Goal: Task Accomplishment & Management: Complete application form

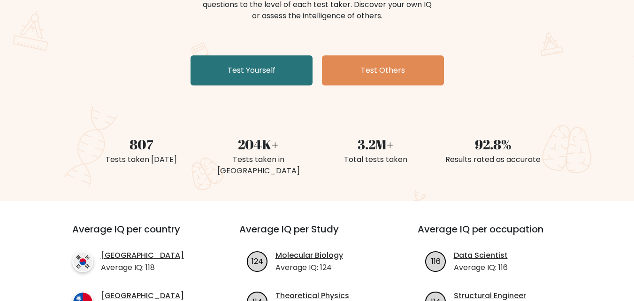
scroll to position [94, 0]
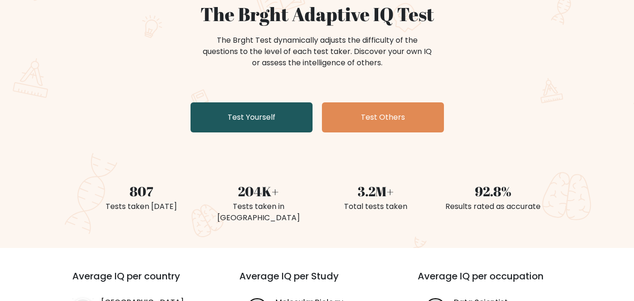
click at [290, 121] on link "Test Yourself" at bounding box center [251, 117] width 122 height 30
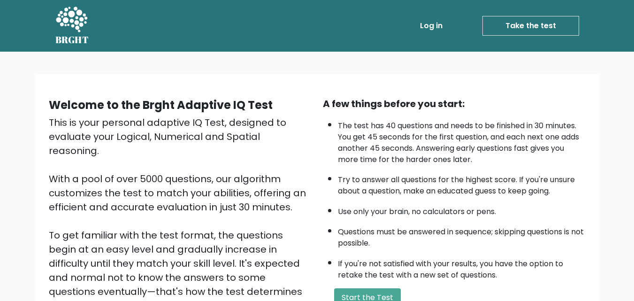
scroll to position [129, 0]
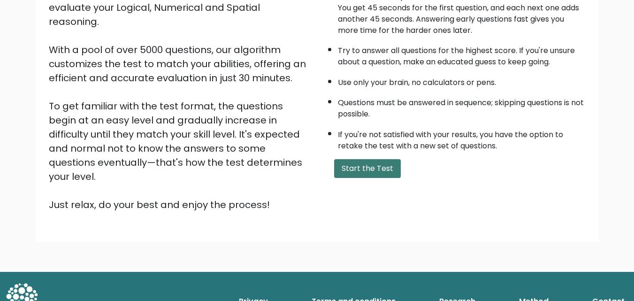
click at [382, 172] on button "Start the Test" at bounding box center [367, 168] width 67 height 19
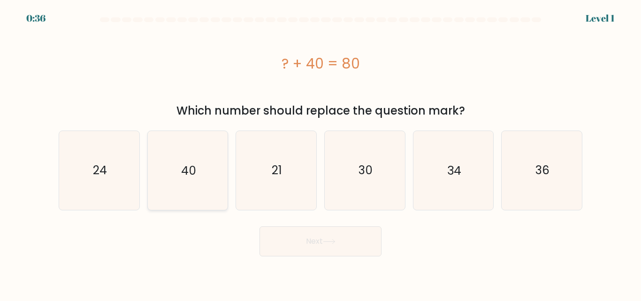
click at [200, 168] on icon "40" at bounding box center [187, 170] width 78 height 78
click at [320, 153] on input "b. 40" at bounding box center [320, 152] width 0 height 2
radio input "true"
click at [358, 249] on button "Next" at bounding box center [320, 241] width 122 height 30
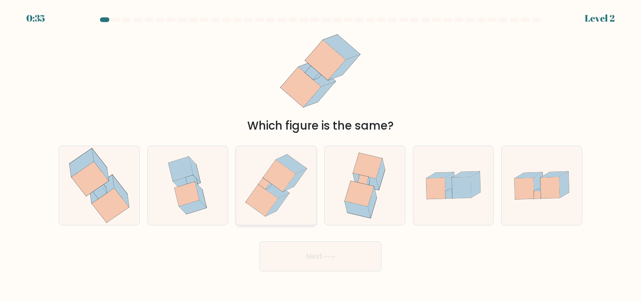
click at [285, 201] on icon at bounding box center [276, 185] width 72 height 78
click at [320, 153] on input "c." at bounding box center [320, 152] width 0 height 2
radio input "true"
click at [342, 253] on button "Next" at bounding box center [320, 256] width 122 height 30
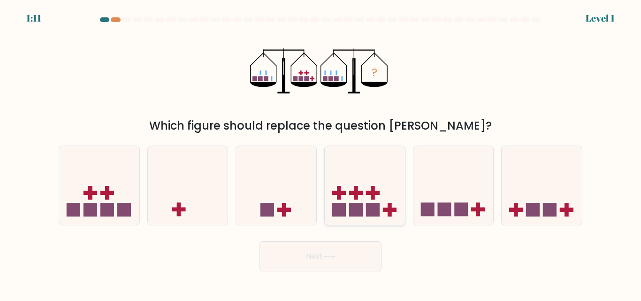
click at [362, 192] on rect at bounding box center [356, 193] width 14 height 4
click at [321, 153] on input "d." at bounding box center [320, 152] width 0 height 2
radio input "true"
click at [376, 259] on button "Next" at bounding box center [320, 256] width 122 height 30
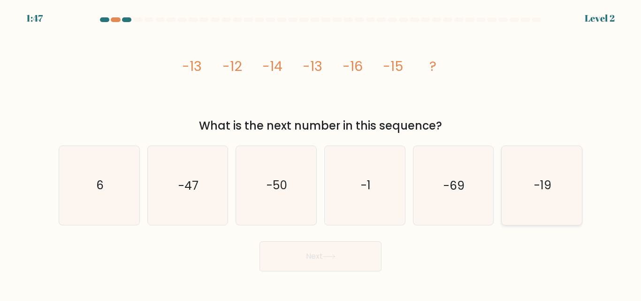
click at [551, 192] on text "-19" at bounding box center [542, 185] width 17 height 16
click at [321, 153] on input "f. -19" at bounding box center [320, 152] width 0 height 2
radio input "true"
click at [325, 254] on button "Next" at bounding box center [320, 256] width 122 height 30
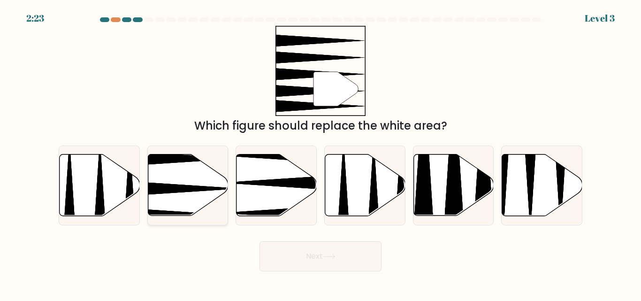
click at [185, 194] on icon at bounding box center [188, 184] width 80 height 61
click at [320, 153] on input "b." at bounding box center [320, 152] width 0 height 2
radio input "true"
click at [316, 265] on button "Next" at bounding box center [320, 256] width 122 height 30
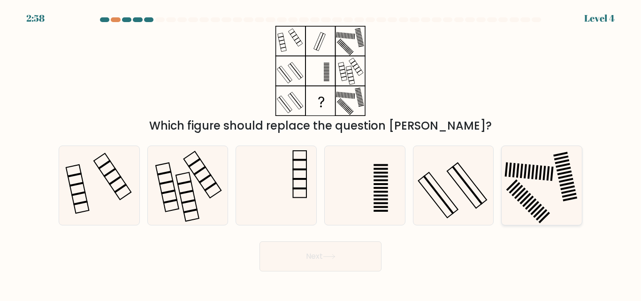
click at [537, 184] on icon at bounding box center [541, 185] width 78 height 78
click at [321, 153] on input "f." at bounding box center [320, 152] width 0 height 2
radio input "true"
click at [322, 257] on button "Next" at bounding box center [320, 256] width 122 height 30
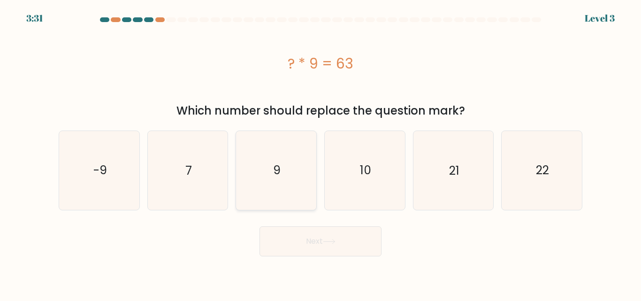
click at [287, 185] on icon "9" at bounding box center [276, 170] width 78 height 78
click at [320, 153] on input "c. 9" at bounding box center [320, 152] width 0 height 2
radio input "true"
click at [192, 162] on icon "7" at bounding box center [187, 170] width 78 height 78
click at [320, 153] on input "b. 7" at bounding box center [320, 152] width 0 height 2
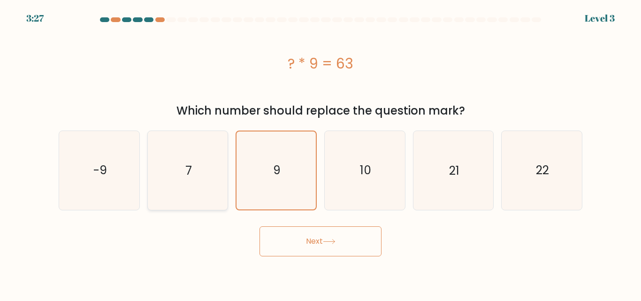
radio input "true"
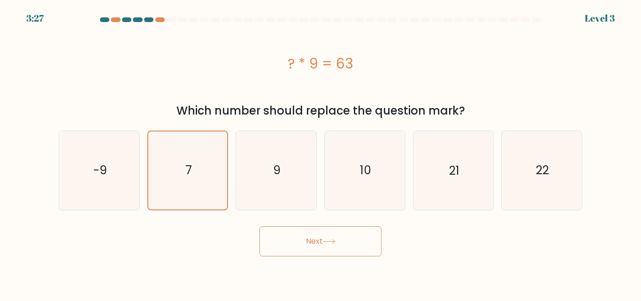
click at [359, 236] on button "Next" at bounding box center [320, 241] width 122 height 30
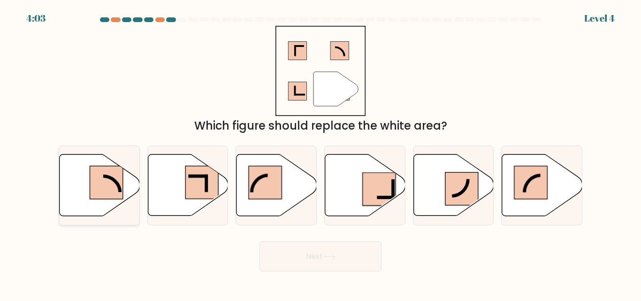
click at [114, 185] on rect at bounding box center [106, 182] width 33 height 33
click at [320, 153] on input "a." at bounding box center [320, 152] width 0 height 2
radio input "true"
click at [371, 255] on button "Next" at bounding box center [320, 256] width 122 height 30
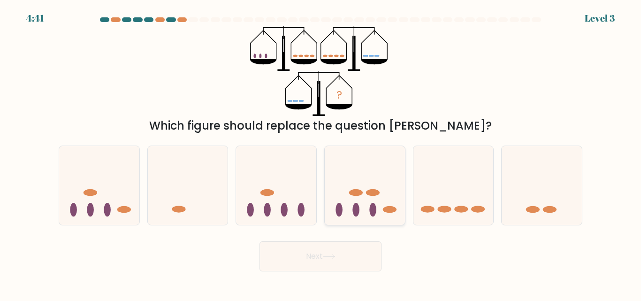
click at [356, 191] on ellipse at bounding box center [356, 192] width 14 height 7
click at [321, 153] on input "d." at bounding box center [320, 152] width 0 height 2
radio input "true"
click at [354, 252] on button "Next" at bounding box center [320, 256] width 122 height 30
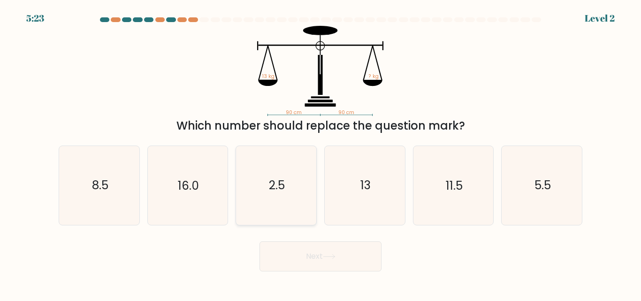
click at [282, 192] on text "2.5" at bounding box center [277, 185] width 16 height 16
click at [320, 153] on input "c. 2.5" at bounding box center [320, 152] width 0 height 2
radio input "true"
click at [174, 193] on icon "16.0" at bounding box center [187, 185] width 78 height 78
click at [320, 153] on input "b. 16.0" at bounding box center [320, 152] width 0 height 2
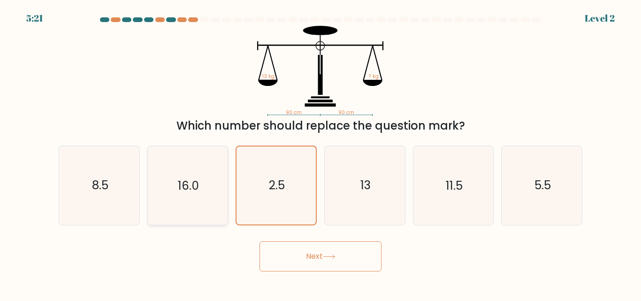
radio input "true"
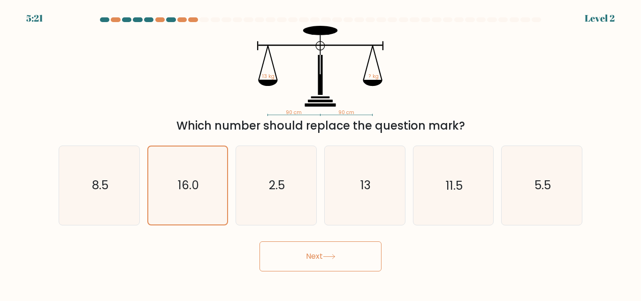
click at [332, 260] on button "Next" at bounding box center [320, 256] width 122 height 30
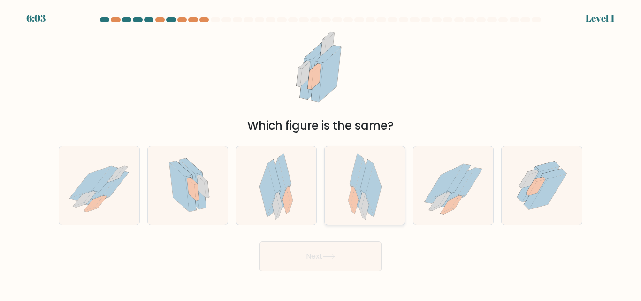
click at [374, 210] on icon at bounding box center [373, 190] width 15 height 53
click at [321, 153] on input "d." at bounding box center [320, 152] width 0 height 2
radio input "true"
click at [369, 262] on button "Next" at bounding box center [320, 256] width 122 height 30
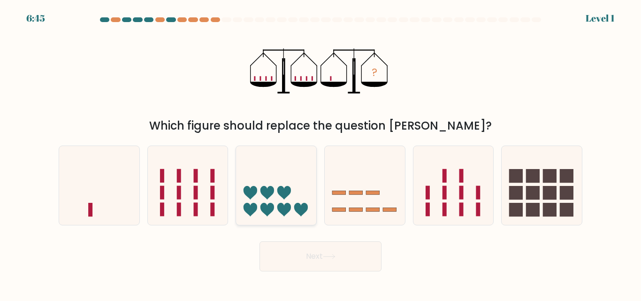
click at [276, 195] on icon at bounding box center [276, 185] width 80 height 66
click at [320, 153] on input "c." at bounding box center [320, 152] width 0 height 2
radio input "true"
click at [315, 251] on button "Next" at bounding box center [320, 256] width 122 height 30
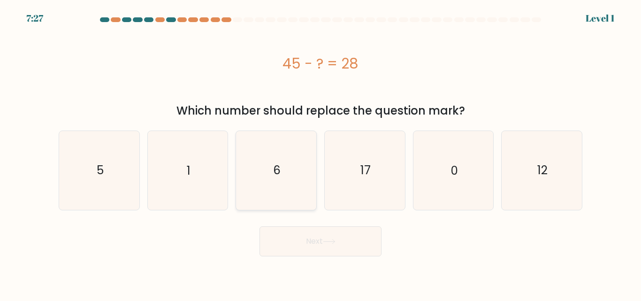
click at [253, 181] on icon "6" at bounding box center [276, 170] width 78 height 78
click at [320, 153] on input "c. 6" at bounding box center [320, 152] width 0 height 2
radio input "true"
click at [336, 249] on button "Next" at bounding box center [320, 241] width 122 height 30
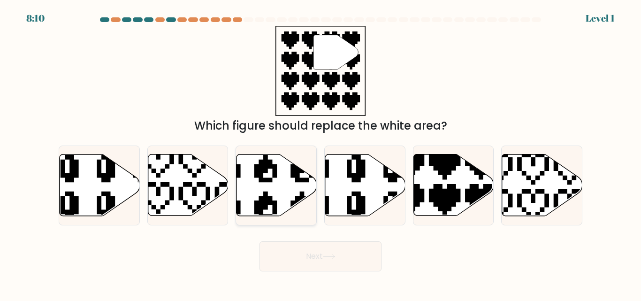
click at [273, 183] on icon at bounding box center [276, 184] width 80 height 61
click at [320, 153] on input "c." at bounding box center [320, 152] width 0 height 2
radio input "true"
click at [319, 256] on button "Next" at bounding box center [320, 256] width 122 height 30
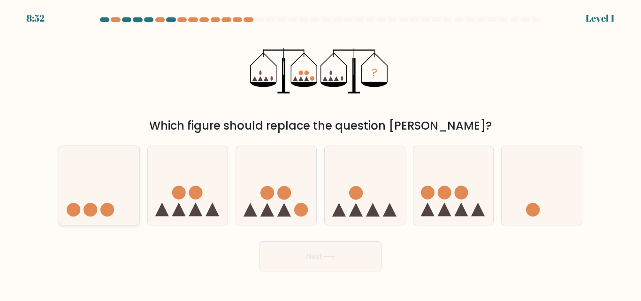
click at [92, 192] on icon at bounding box center [99, 185] width 80 height 66
click at [320, 153] on input "a." at bounding box center [320, 152] width 0 height 2
radio input "true"
click at [294, 269] on button "Next" at bounding box center [320, 256] width 122 height 30
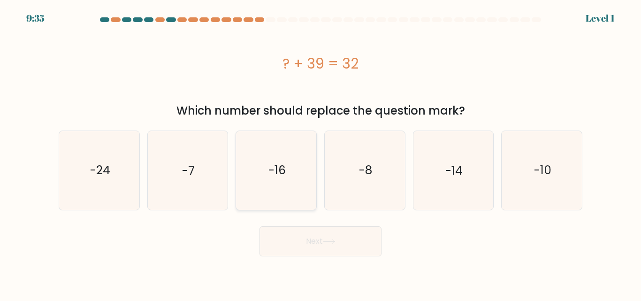
click at [310, 175] on icon "-16" at bounding box center [276, 170] width 78 height 78
click at [320, 153] on input "c. -16" at bounding box center [320, 152] width 0 height 2
radio input "true"
click at [330, 247] on button "Next" at bounding box center [320, 241] width 122 height 30
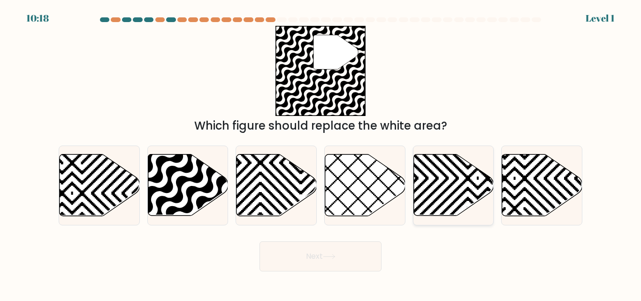
click at [440, 182] on icon at bounding box center [453, 184] width 80 height 61
click at [321, 153] on input "e." at bounding box center [320, 152] width 0 height 2
radio input "true"
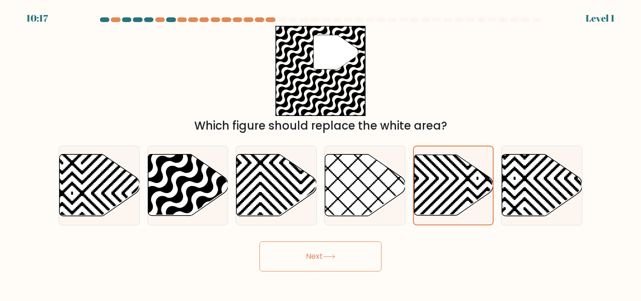
click at [338, 248] on button "Next" at bounding box center [320, 256] width 122 height 30
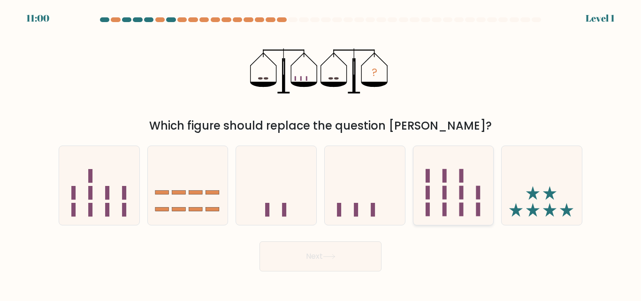
click at [477, 213] on rect at bounding box center [478, 210] width 4 height 14
click at [321, 153] on input "e." at bounding box center [320, 152] width 0 height 2
radio input "true"
click at [342, 249] on button "Next" at bounding box center [320, 256] width 122 height 30
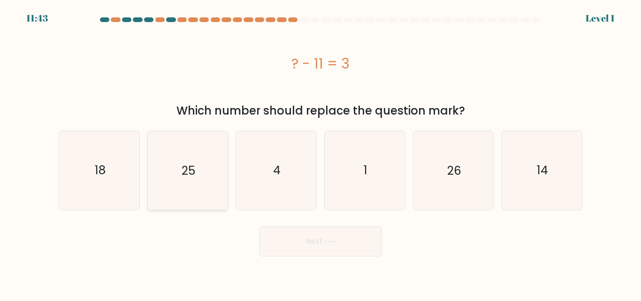
click at [166, 190] on icon "25" at bounding box center [187, 170] width 78 height 78
click at [320, 153] on input "b. 25" at bounding box center [320, 152] width 0 height 2
radio input "true"
click at [319, 246] on button "Next" at bounding box center [320, 241] width 122 height 30
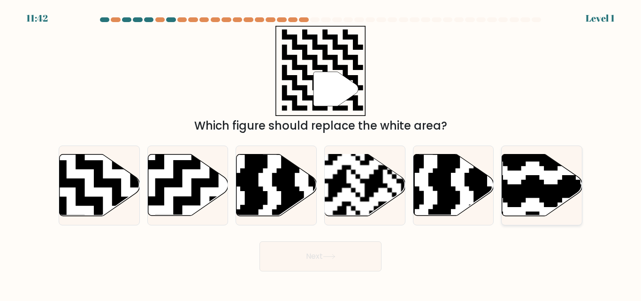
click at [557, 193] on icon at bounding box center [566, 152] width 145 height 145
click at [321, 153] on input "f." at bounding box center [320, 152] width 0 height 2
radio input "true"
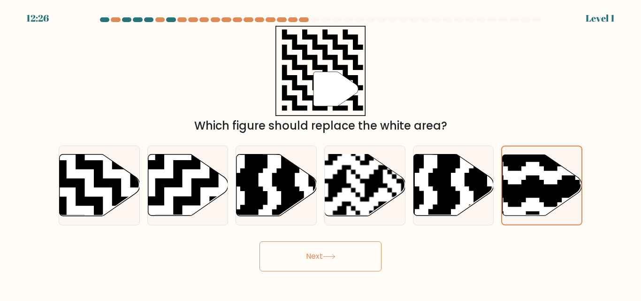
click at [344, 259] on button "Next" at bounding box center [320, 256] width 122 height 30
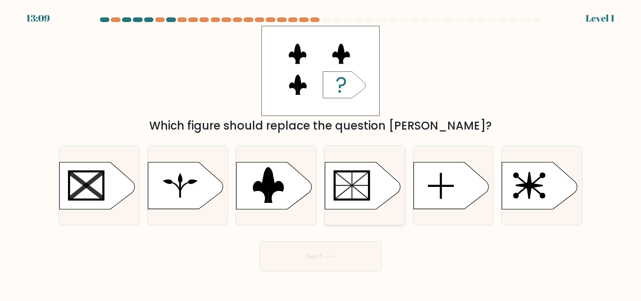
click at [364, 190] on rect at bounding box center [351, 185] width 34 height 28
click at [321, 153] on input "d." at bounding box center [320, 152] width 0 height 2
radio input "true"
click at [349, 257] on button "Next" at bounding box center [320, 256] width 122 height 30
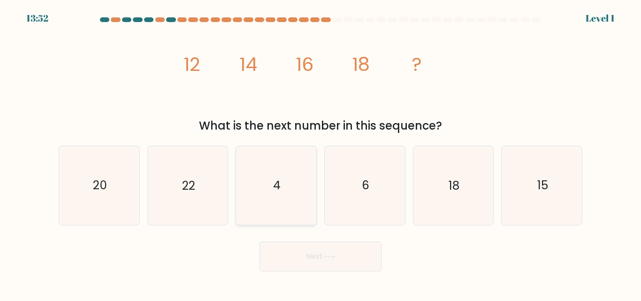
click at [272, 196] on icon "4" at bounding box center [276, 185] width 78 height 78
click at [320, 153] on input "c. 4" at bounding box center [320, 152] width 0 height 2
radio input "true"
click at [326, 258] on icon at bounding box center [329, 256] width 13 height 5
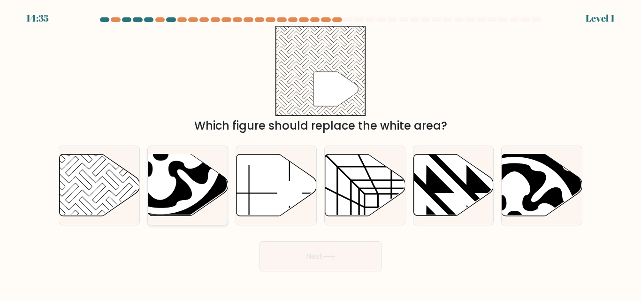
click at [220, 196] on icon at bounding box center [160, 153] width 143 height 143
click at [320, 153] on input "b." at bounding box center [320, 152] width 0 height 2
radio input "true"
click at [291, 250] on button "Next" at bounding box center [320, 256] width 122 height 30
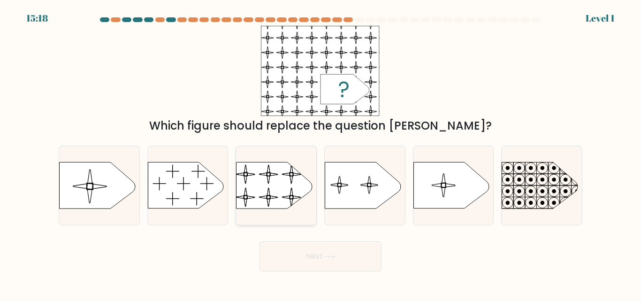
click at [280, 191] on rect at bounding box center [235, 156] width 183 height 139
click at [320, 153] on input "c." at bounding box center [320, 152] width 0 height 2
radio input "true"
click at [316, 254] on button "Next" at bounding box center [320, 256] width 122 height 30
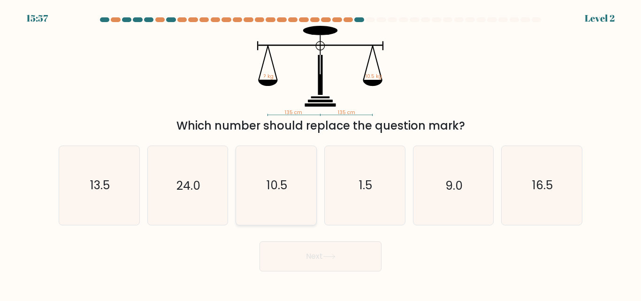
click at [273, 201] on icon "10.5" at bounding box center [276, 185] width 78 height 78
click at [320, 153] on input "c. 10.5" at bounding box center [320, 152] width 0 height 2
radio input "true"
click at [324, 260] on button "Next" at bounding box center [320, 256] width 122 height 30
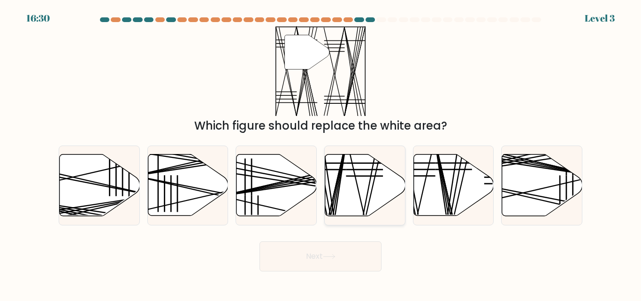
click at [355, 167] on icon at bounding box center [365, 184] width 80 height 61
click at [321, 153] on input "d." at bounding box center [320, 152] width 0 height 2
radio input "true"
click at [332, 249] on button "Next" at bounding box center [320, 256] width 122 height 30
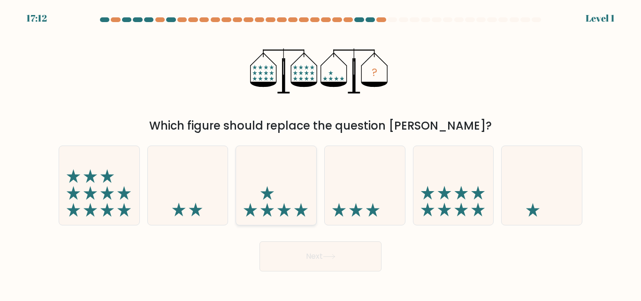
click at [258, 164] on icon at bounding box center [276, 185] width 80 height 66
click at [320, 153] on input "c." at bounding box center [320, 152] width 0 height 2
radio input "true"
click at [298, 246] on button "Next" at bounding box center [320, 256] width 122 height 30
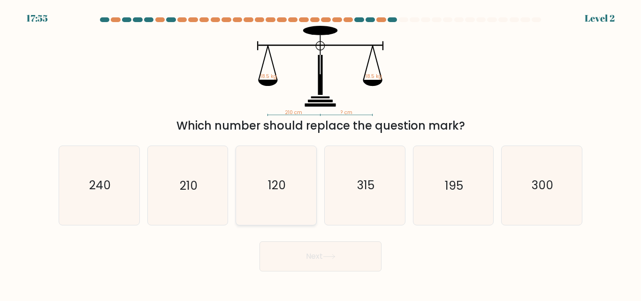
click at [290, 195] on icon "120" at bounding box center [276, 185] width 78 height 78
click at [320, 153] on input "c. 120" at bounding box center [320, 152] width 0 height 2
radio input "true"
click at [312, 260] on button "Next" at bounding box center [320, 256] width 122 height 30
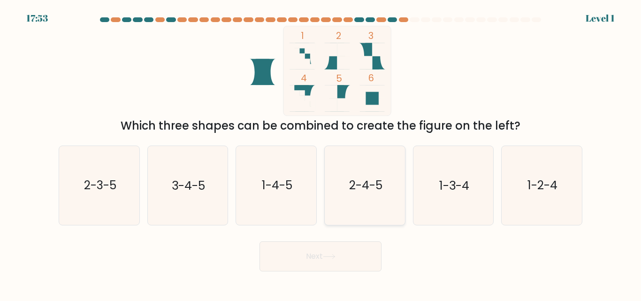
click at [392, 194] on icon "2-4-5" at bounding box center [365, 185] width 78 height 78
click at [321, 153] on input "d. 2-4-5" at bounding box center [320, 152] width 0 height 2
radio input "true"
click at [359, 249] on button "Next" at bounding box center [320, 256] width 122 height 30
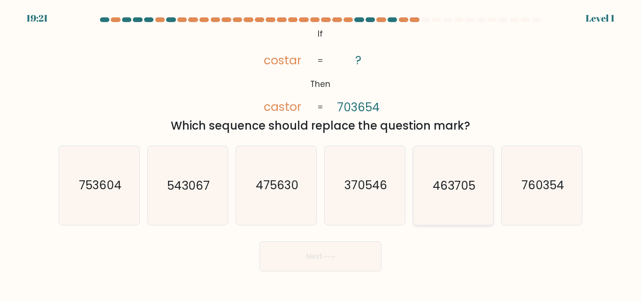
click at [435, 196] on icon "463705" at bounding box center [453, 185] width 78 height 78
click at [321, 153] on input "e. 463705" at bounding box center [320, 152] width 0 height 2
radio input "true"
click at [370, 248] on button "Next" at bounding box center [320, 256] width 122 height 30
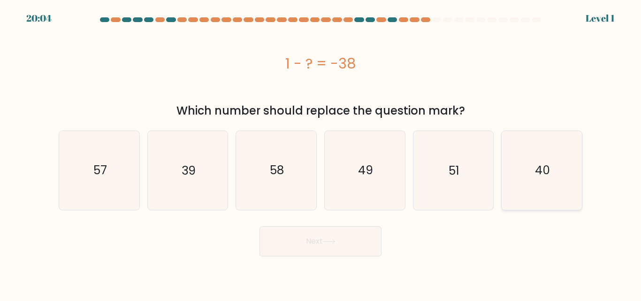
click at [521, 197] on icon "40" at bounding box center [541, 170] width 78 height 78
click at [321, 153] on input "f. 40" at bounding box center [320, 152] width 0 height 2
radio input "true"
click at [344, 246] on button "Next" at bounding box center [320, 241] width 122 height 30
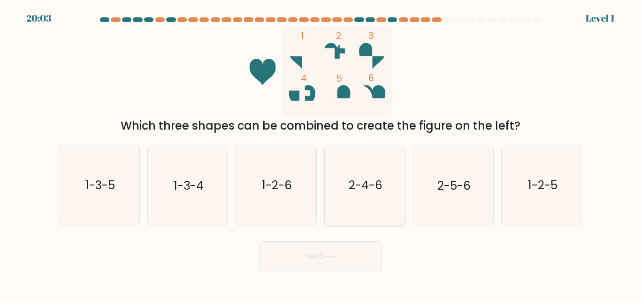
click at [349, 187] on text "2-4-6" at bounding box center [366, 185] width 34 height 16
click at [321, 153] on input "d. 2-4-6" at bounding box center [320, 152] width 0 height 2
radio input "true"
click at [314, 266] on button "Next" at bounding box center [320, 256] width 122 height 30
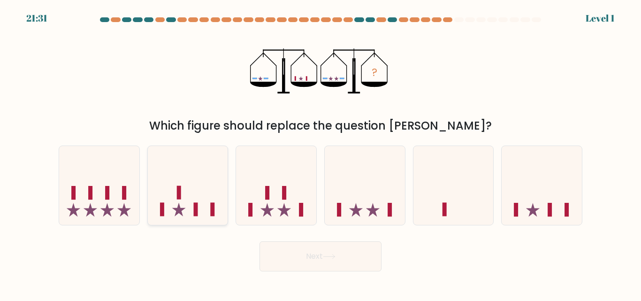
click at [213, 200] on icon at bounding box center [188, 185] width 80 height 66
click at [320, 153] on input "b." at bounding box center [320, 152] width 0 height 2
radio input "true"
click at [304, 276] on body "21:31 Level 1" at bounding box center [320, 150] width 641 height 301
click at [304, 258] on button "Next" at bounding box center [320, 256] width 122 height 30
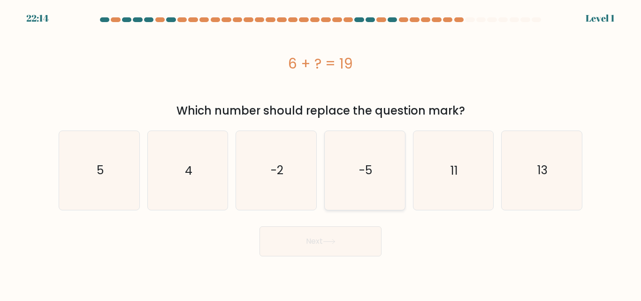
click at [330, 181] on icon "-5" at bounding box center [365, 170] width 78 height 78
click at [321, 153] on input "d. -5" at bounding box center [320, 152] width 0 height 2
radio input "true"
click at [347, 234] on button "Next" at bounding box center [320, 241] width 122 height 30
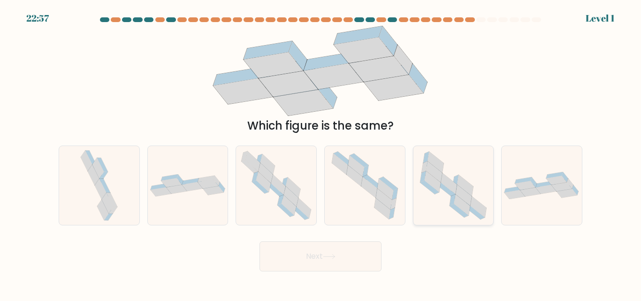
click at [423, 180] on icon at bounding box center [423, 176] width 6 height 11
click at [321, 153] on input "e." at bounding box center [320, 152] width 0 height 2
radio input "true"
click at [359, 229] on form at bounding box center [320, 144] width 641 height 254
click at [362, 249] on button "Next" at bounding box center [320, 256] width 122 height 30
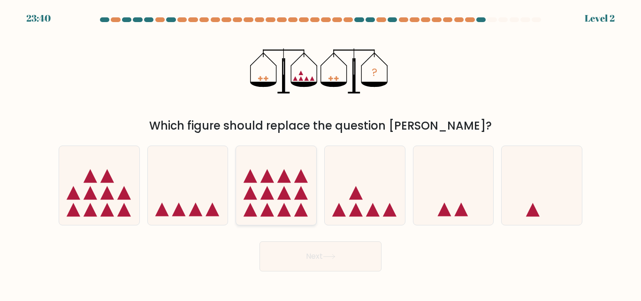
click at [313, 196] on icon at bounding box center [276, 185] width 80 height 66
click at [320, 153] on input "c." at bounding box center [320, 152] width 0 height 2
radio input "true"
click at [332, 257] on icon at bounding box center [329, 256] width 13 height 5
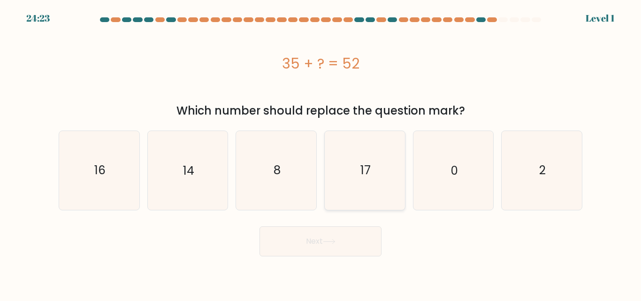
click at [346, 199] on icon "17" at bounding box center [365, 170] width 78 height 78
click at [321, 153] on input "d. 17" at bounding box center [320, 152] width 0 height 2
radio input "true"
click at [339, 251] on button "Next" at bounding box center [320, 241] width 122 height 30
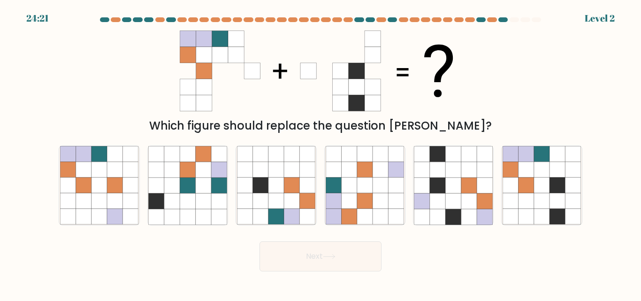
click at [317, 169] on div "c." at bounding box center [276, 184] width 89 height 79
click at [290, 196] on icon at bounding box center [291, 200] width 15 height 15
click at [320, 153] on input "c." at bounding box center [320, 152] width 0 height 2
radio input "true"
click at [334, 245] on button "Next" at bounding box center [320, 256] width 122 height 30
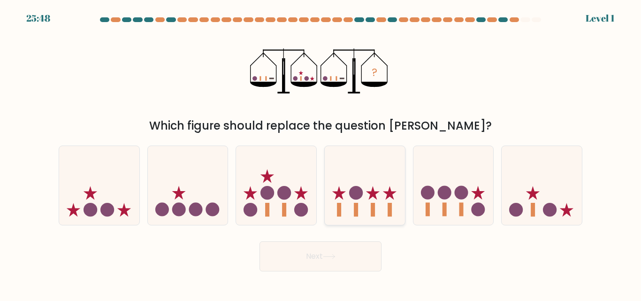
click at [381, 205] on icon at bounding box center [365, 185] width 80 height 66
click at [321, 153] on input "d." at bounding box center [320, 152] width 0 height 2
radio input "true"
click at [363, 253] on button "Next" at bounding box center [320, 256] width 122 height 30
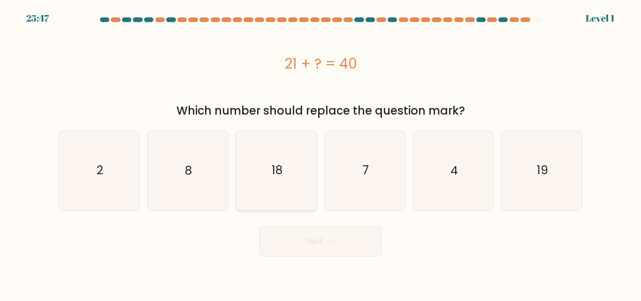
click at [287, 176] on icon "18" at bounding box center [276, 170] width 78 height 78
click at [320, 153] on input "c. 18" at bounding box center [320, 152] width 0 height 2
radio input "true"
click at [319, 243] on button "Next" at bounding box center [320, 241] width 122 height 30
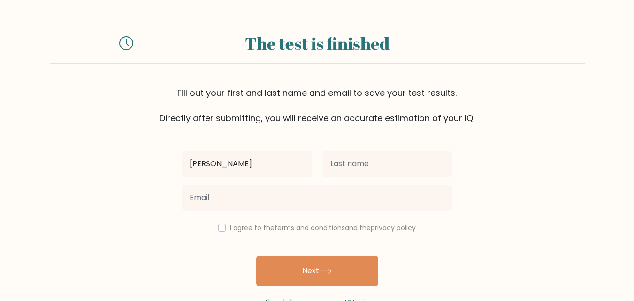
type input "Joynalyn"
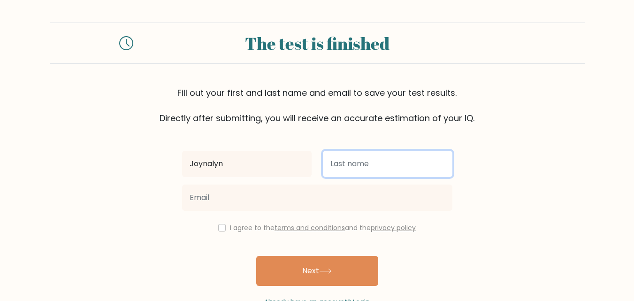
click at [383, 167] on input "text" at bounding box center [387, 164] width 129 height 26
type input "Gatuc"
